Goal: Transaction & Acquisition: Purchase product/service

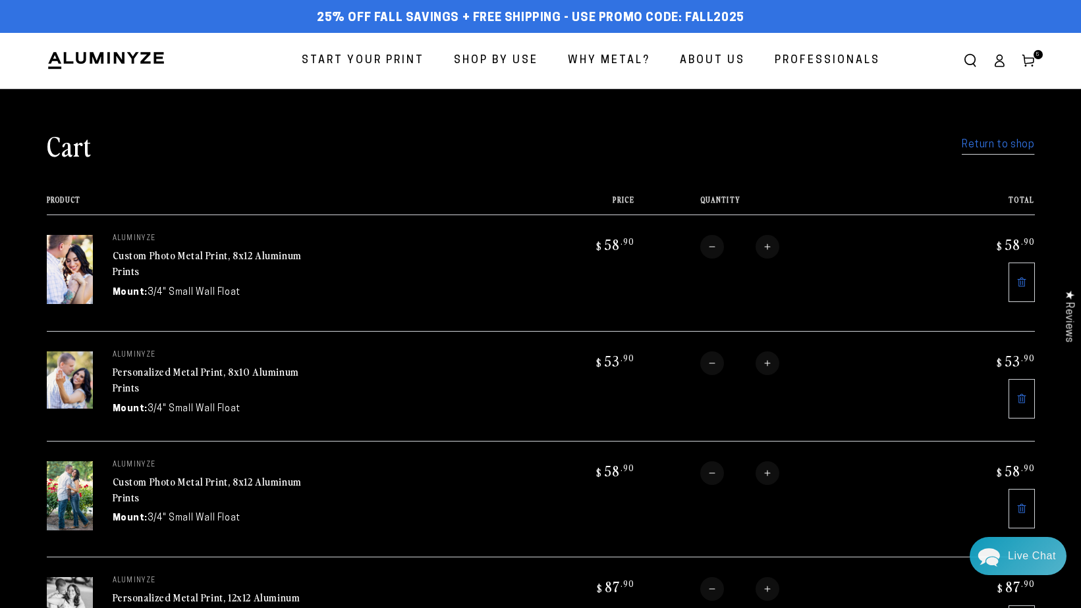
click at [1026, 146] on link "Return to shop" at bounding box center [997, 145] width 72 height 19
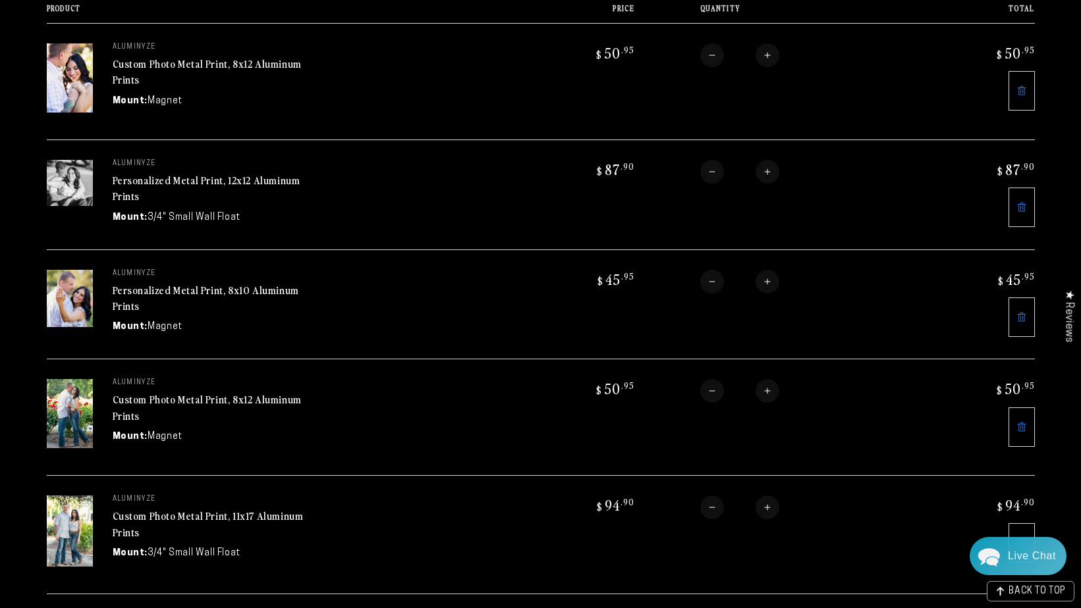
scroll to position [66, 0]
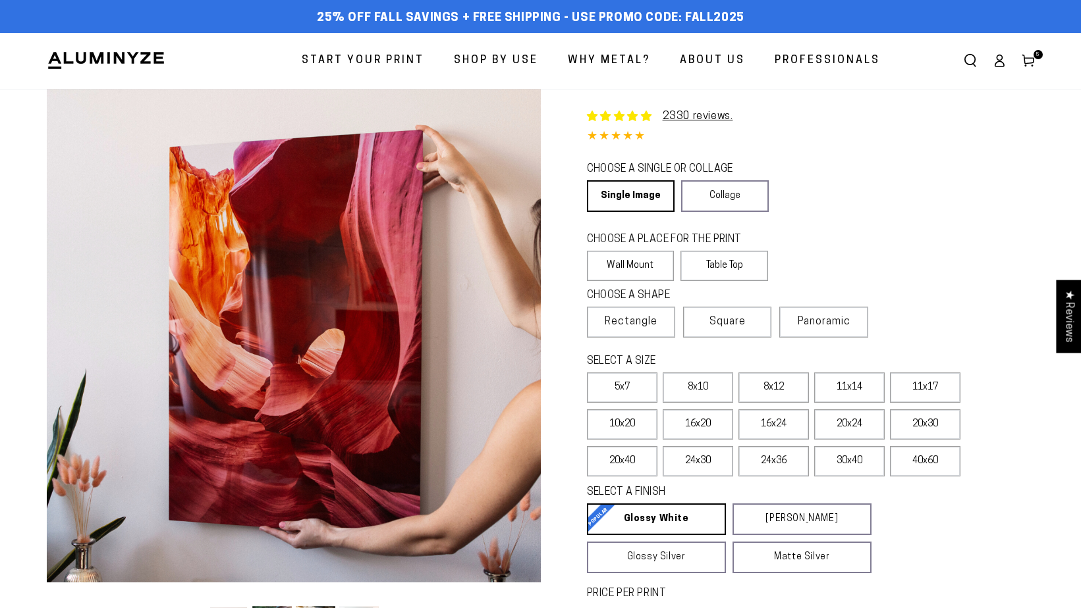
select select "**********"
click at [769, 464] on label "24x36" at bounding box center [773, 461] width 70 height 30
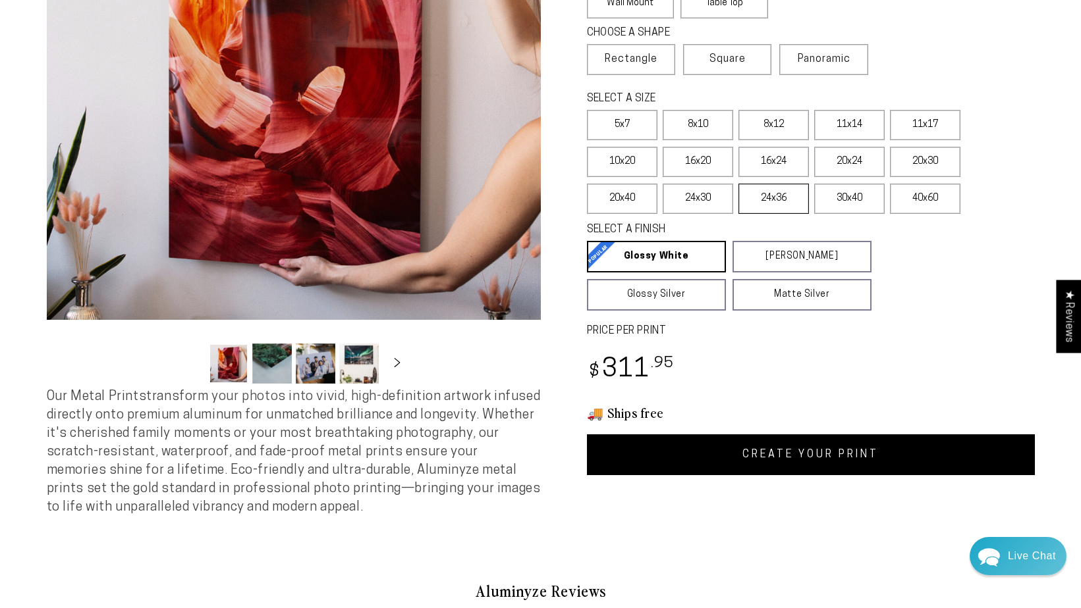
scroll to position [263, 0]
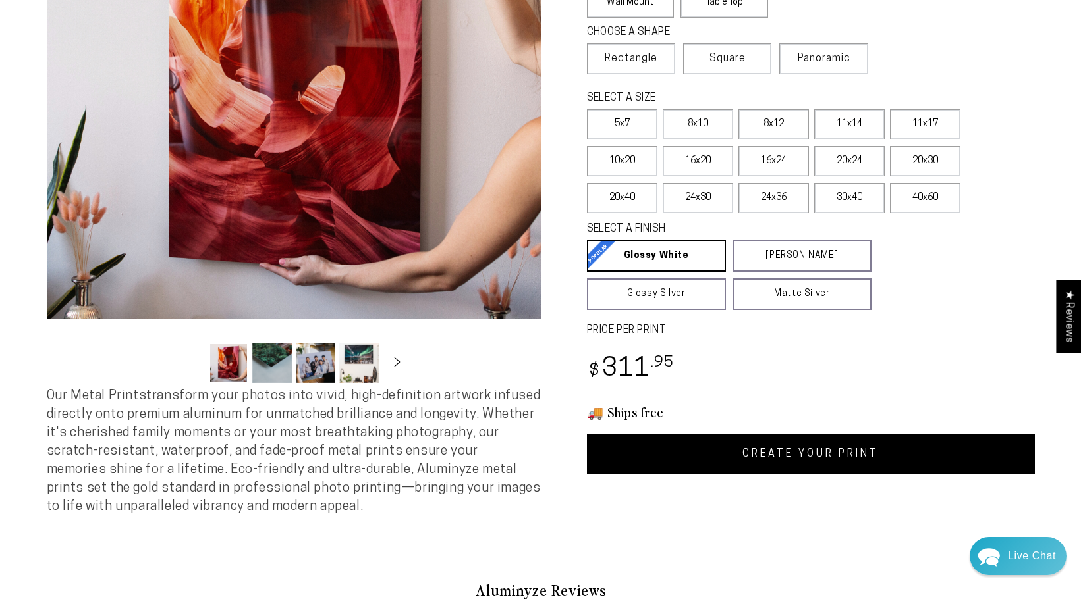
click at [769, 464] on link "CREATE YOUR PRINT" at bounding box center [811, 454] width 448 height 41
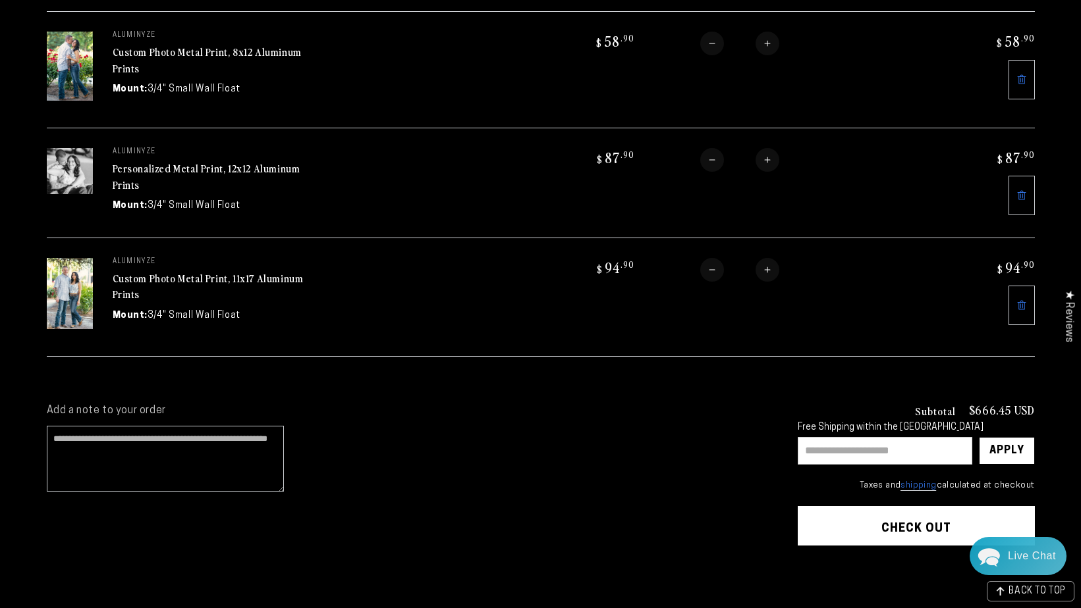
scroll to position [593, 0]
